Goal: Task Accomplishment & Management: Use online tool/utility

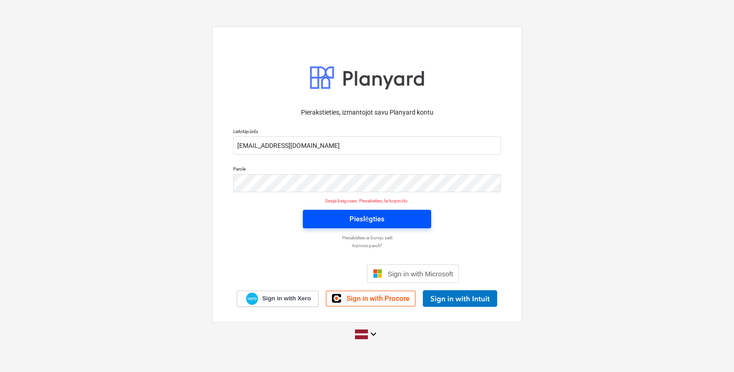
click at [383, 220] on div "Pieslēgties" at bounding box center [367, 219] width 35 height 12
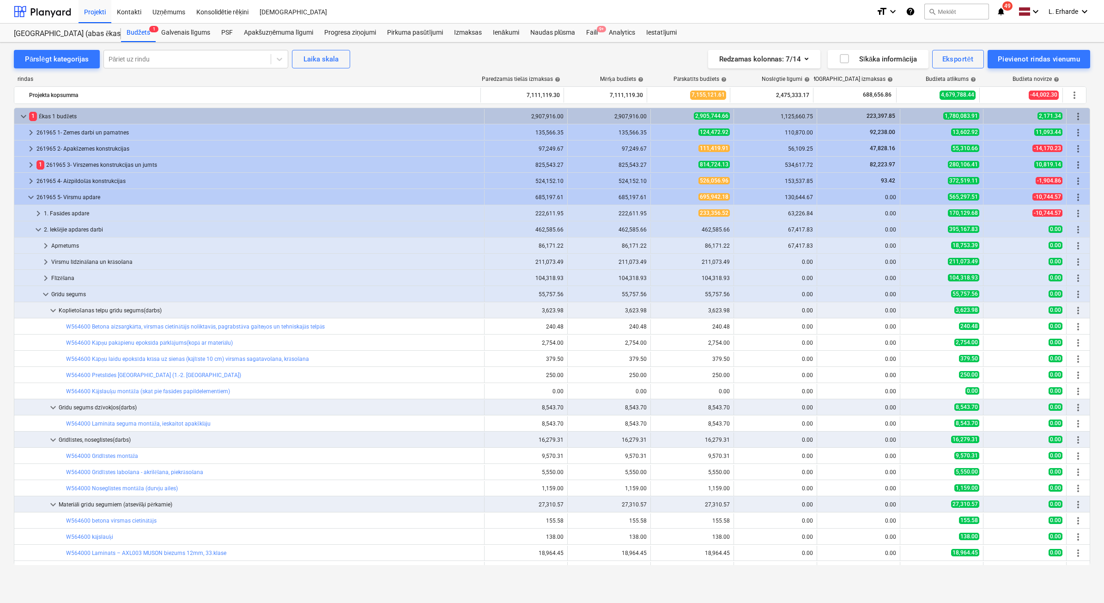
scroll to position [115, 0]
